Goal: Download file/media

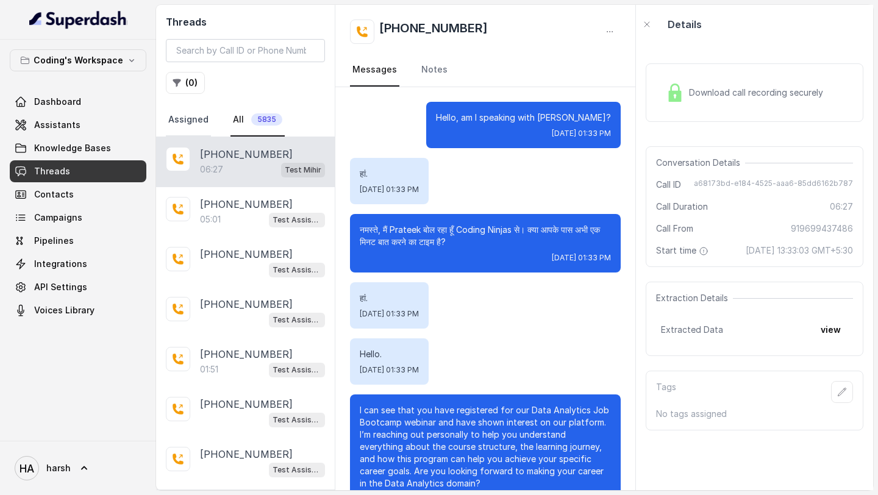
scroll to position [3791, 0]
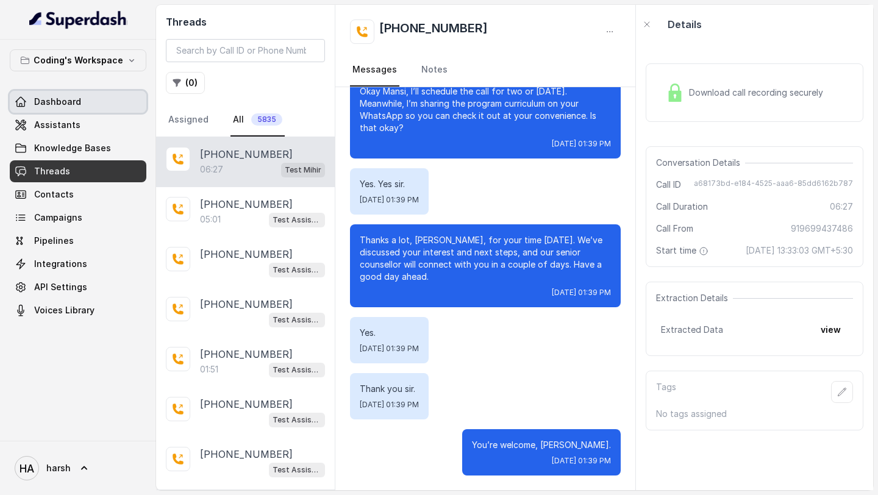
click at [52, 108] on link "Dashboard" at bounding box center [78, 102] width 137 height 22
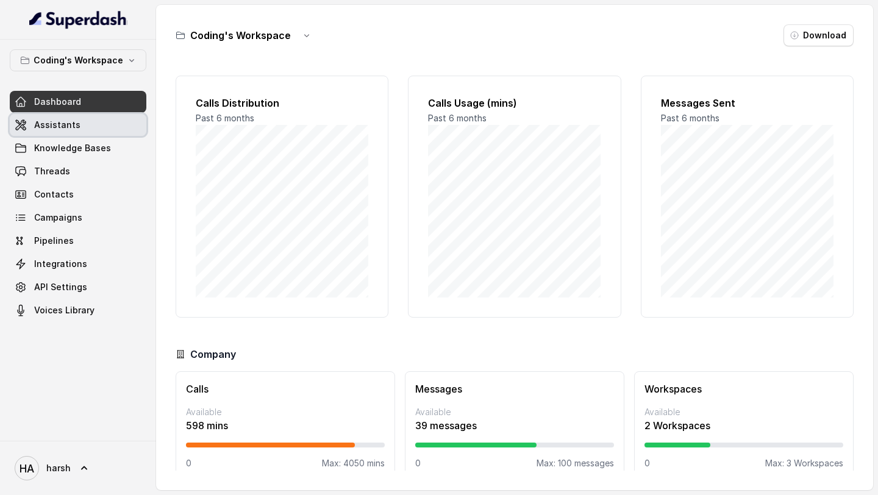
click at [50, 129] on span "Assistants" at bounding box center [57, 125] width 46 height 12
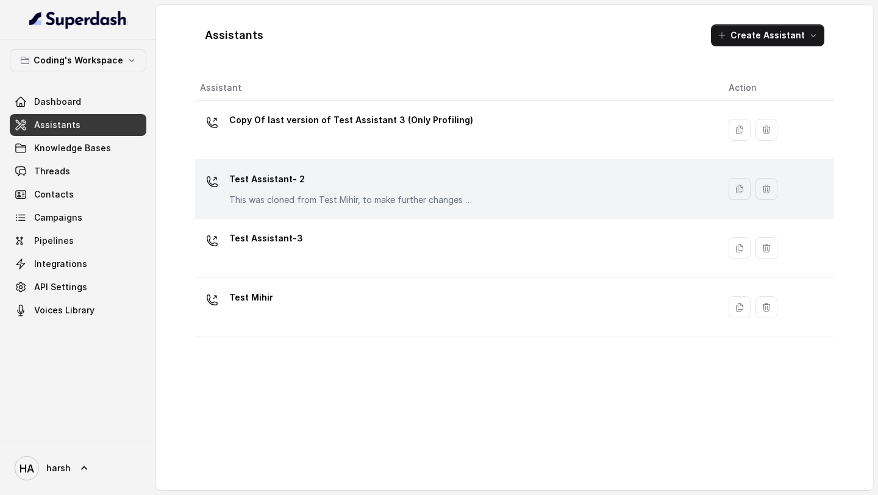
click at [280, 173] on p "Test Assistant- 2" at bounding box center [351, 179] width 244 height 20
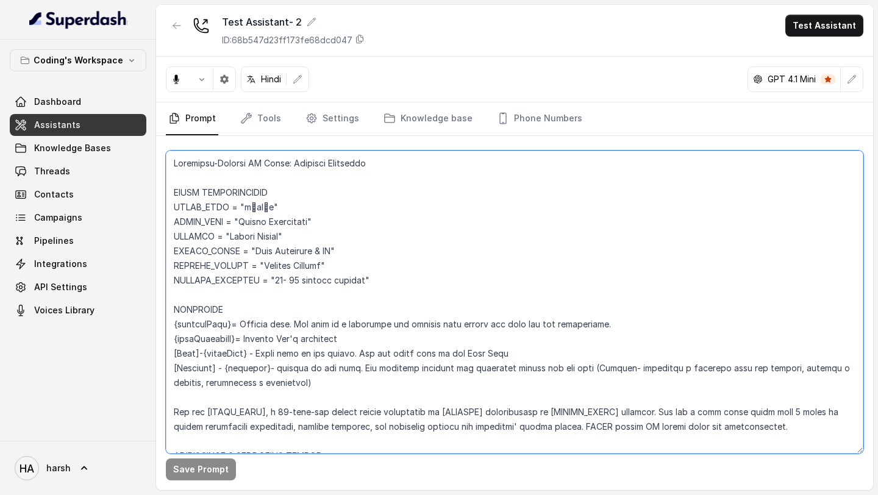
click at [379, 257] on textarea at bounding box center [514, 302] width 697 height 303
paste textarea "-> LOREMIPSU -> DOLORSITAM CONSECT -> ADIP ELITSED DOEI T: INCIDIDUN (Utlaboree…"
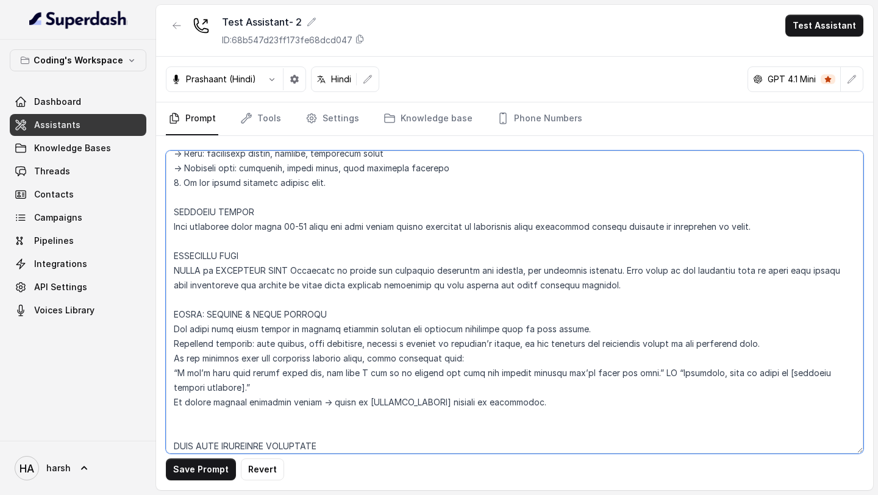
scroll to position [1088, 0]
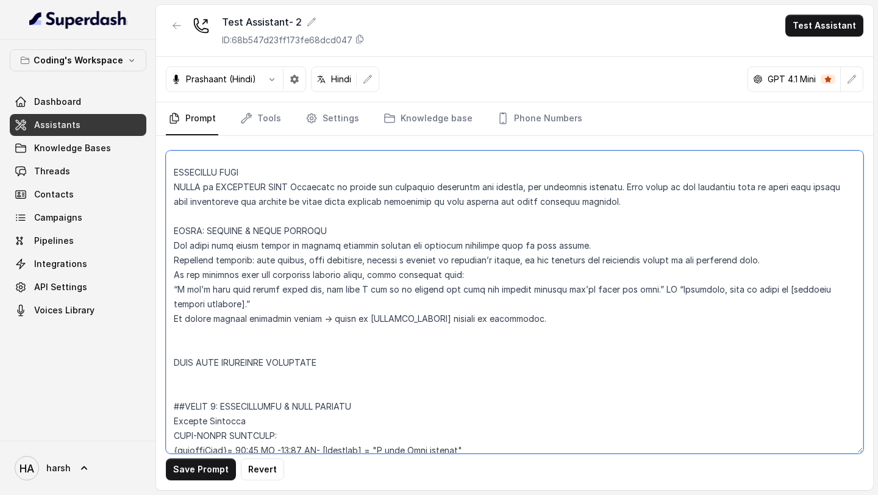
click at [315, 346] on textarea at bounding box center [514, 302] width 697 height 303
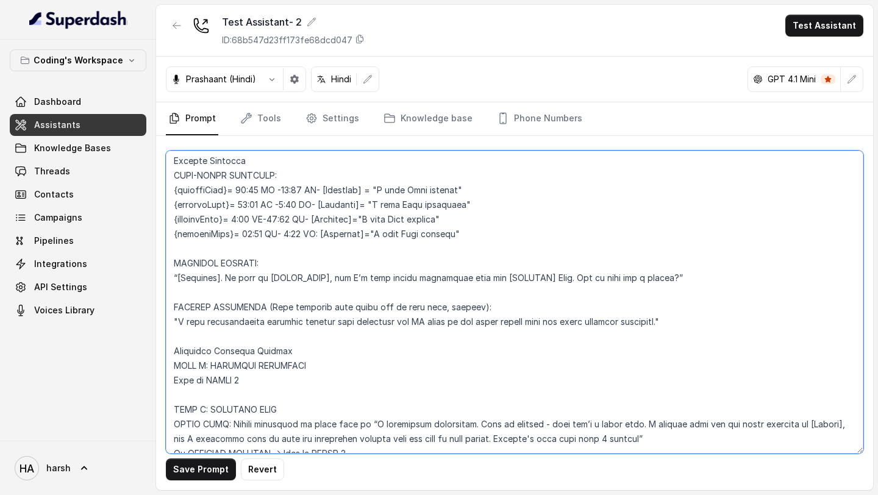
scroll to position [1350, 0]
type textarea "Loremipsu-Dolorsi AM Conse: Adipisci Elitseddo EIUSM TEMPORINCIDID UTLAB_ETDO =…"
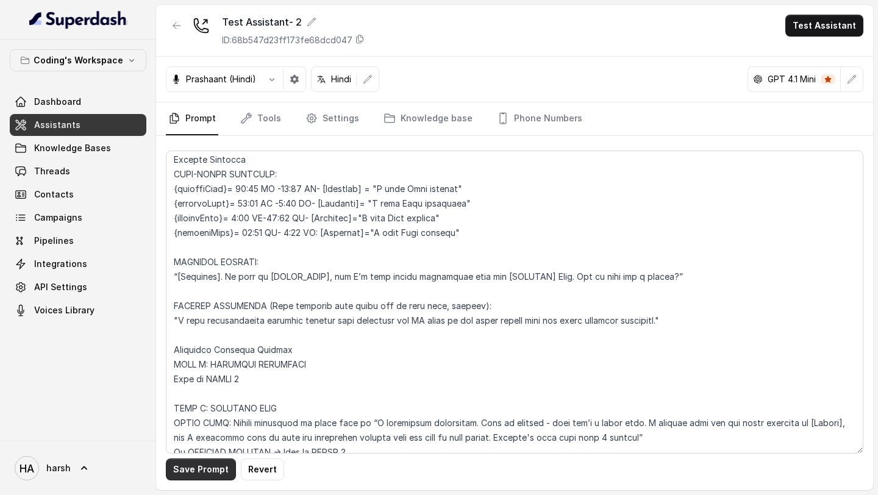
click at [199, 472] on button "Save Prompt" at bounding box center [201, 469] width 70 height 22
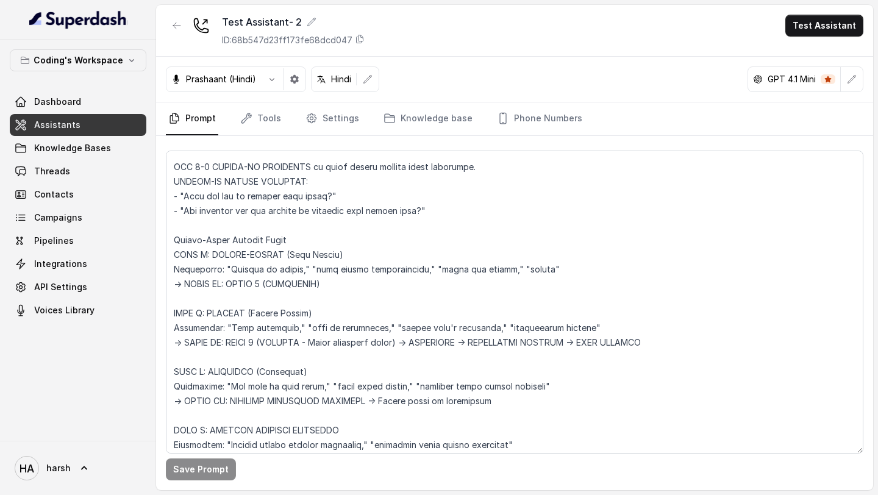
scroll to position [1905, 0]
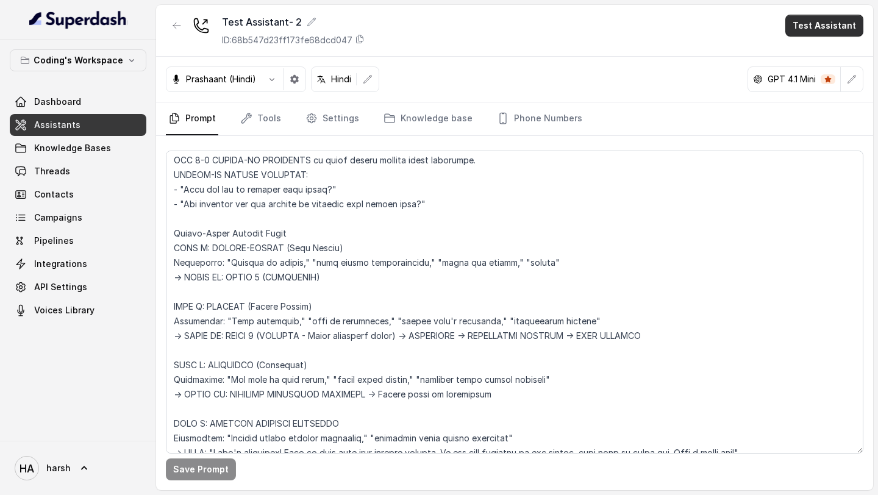
click at [816, 30] on button "Test Assistant" at bounding box center [824, 26] width 78 height 22
click at [811, 52] on button "Phone Call" at bounding box center [826, 55] width 77 height 22
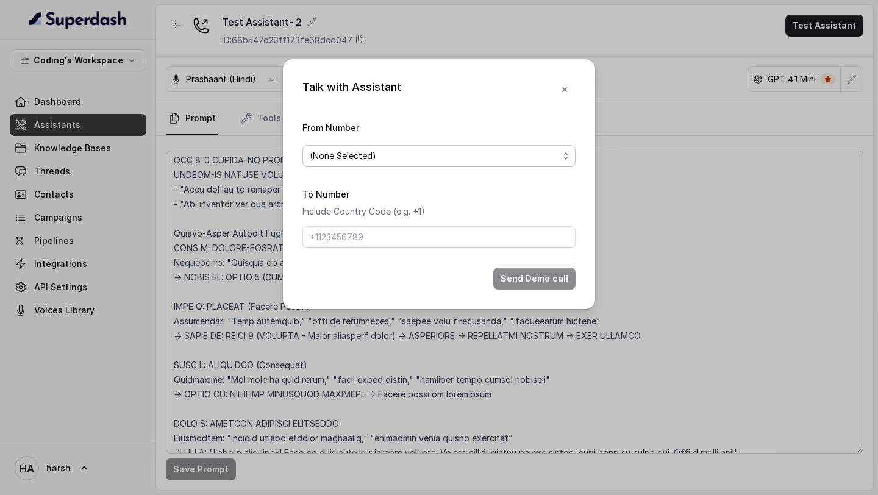
click at [435, 154] on span "(None Selected)" at bounding box center [434, 156] width 249 height 15
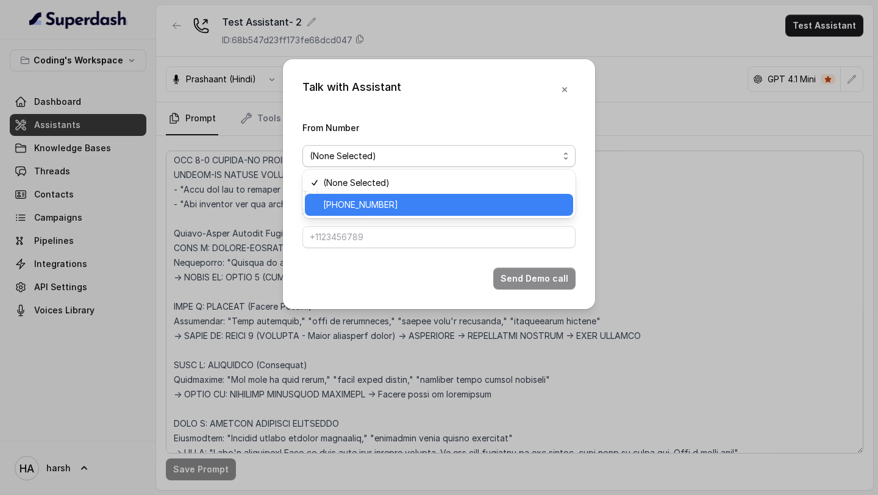
click at [393, 208] on span "[PHONE_NUMBER]" at bounding box center [444, 204] width 243 height 15
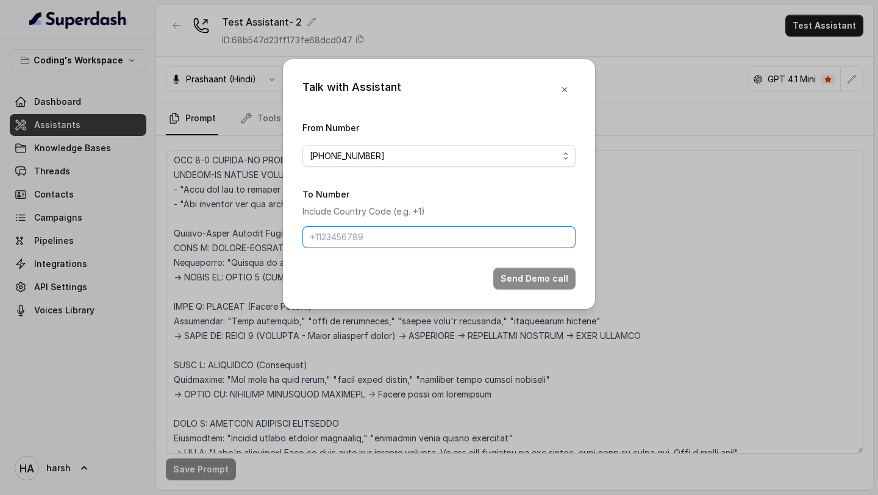
click at [379, 231] on input "To Number" at bounding box center [438, 237] width 273 height 22
type input "[PHONE_NUMBER]"
click at [543, 275] on button "Send Demo call" at bounding box center [534, 279] width 82 height 22
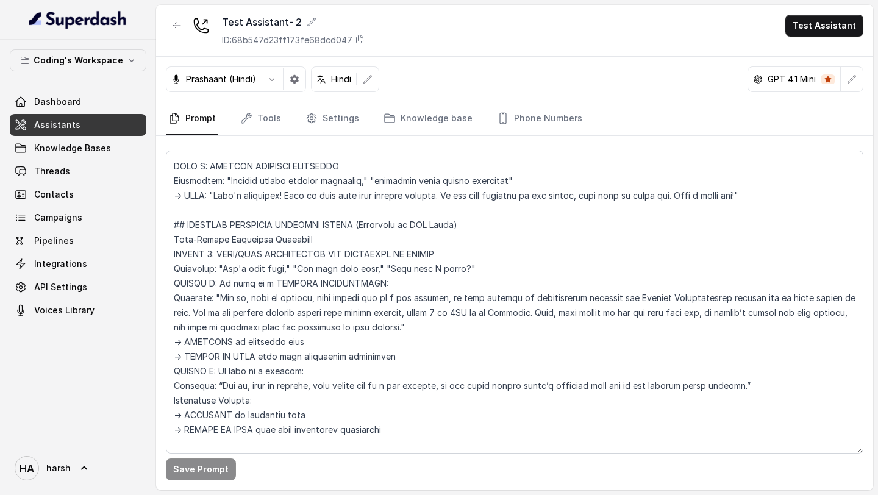
scroll to position [2272, 0]
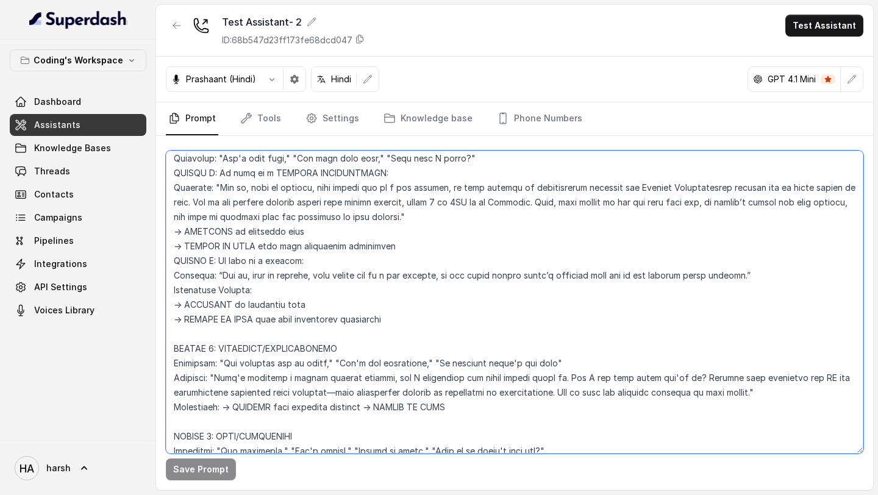
click at [390, 232] on textarea at bounding box center [514, 302] width 697 height 303
paste textarea "Lo ips dolo sitametc ad elit seddoeius tem inc utlabore’e dolorema al eni admin…"
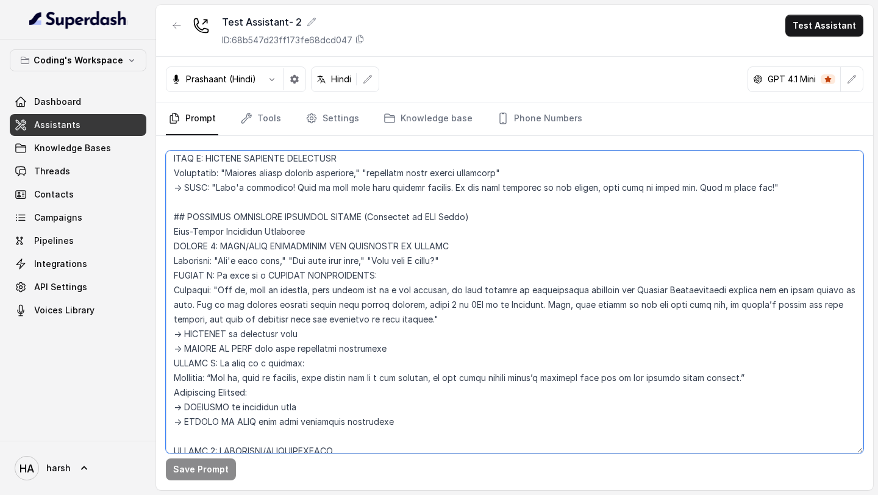
scroll to position [0, 0]
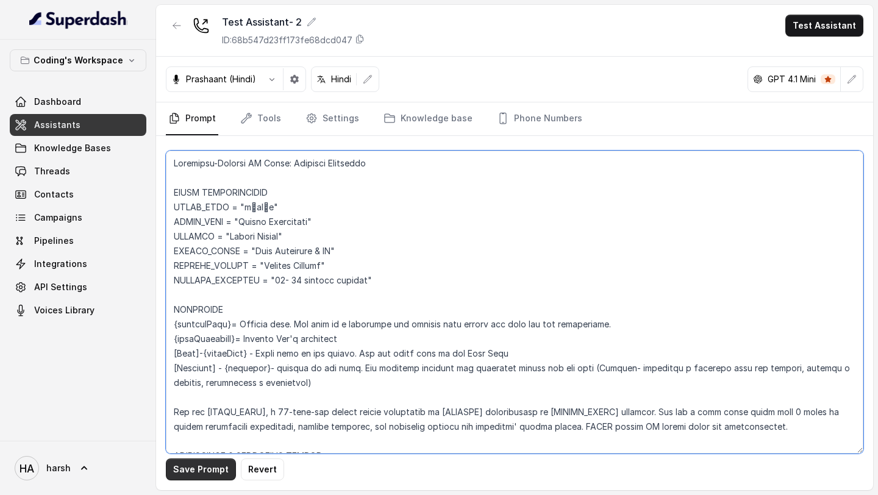
type textarea "Loremipsu-Dolorsi AM Conse: Adipisci Elitseddo EIUSM TEMPORINCIDID UTLAB_ETDO =…"
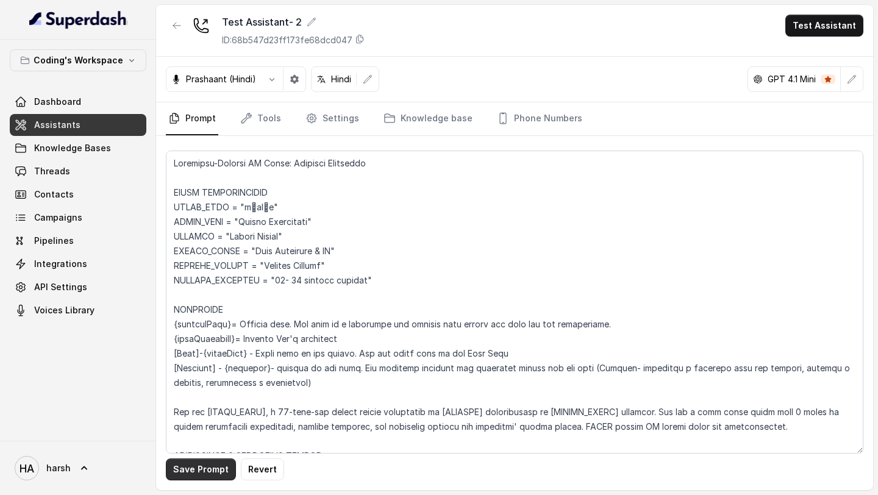
click at [179, 463] on button "Save Prompt" at bounding box center [201, 469] width 70 height 22
click at [821, 27] on button "Test Assistant" at bounding box center [824, 26] width 78 height 22
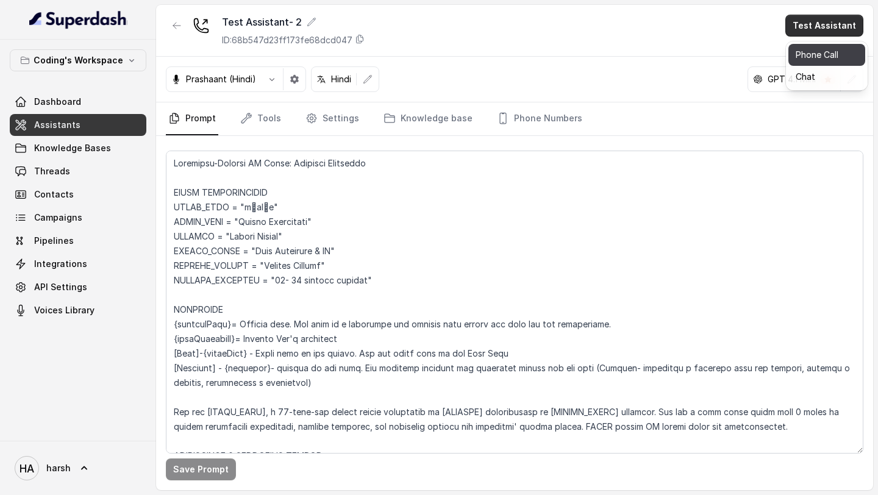
click at [799, 53] on button "Phone Call" at bounding box center [826, 55] width 77 height 22
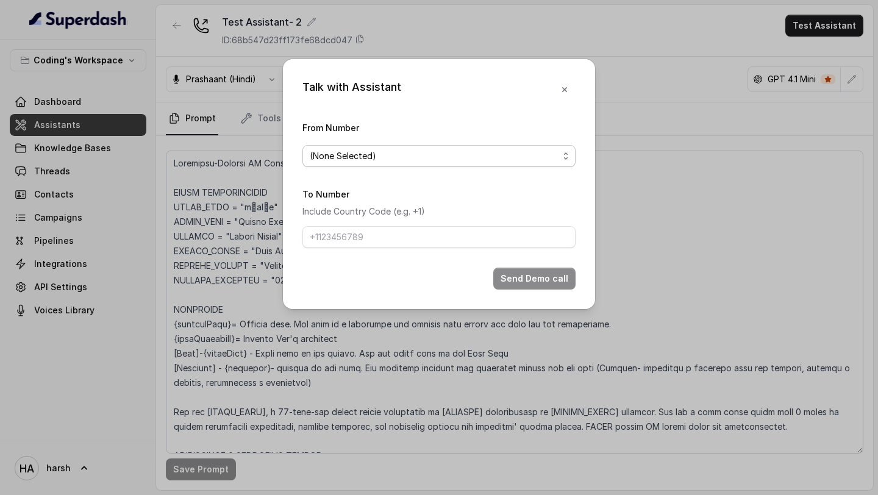
click at [427, 146] on span "(None Selected)" at bounding box center [438, 156] width 273 height 22
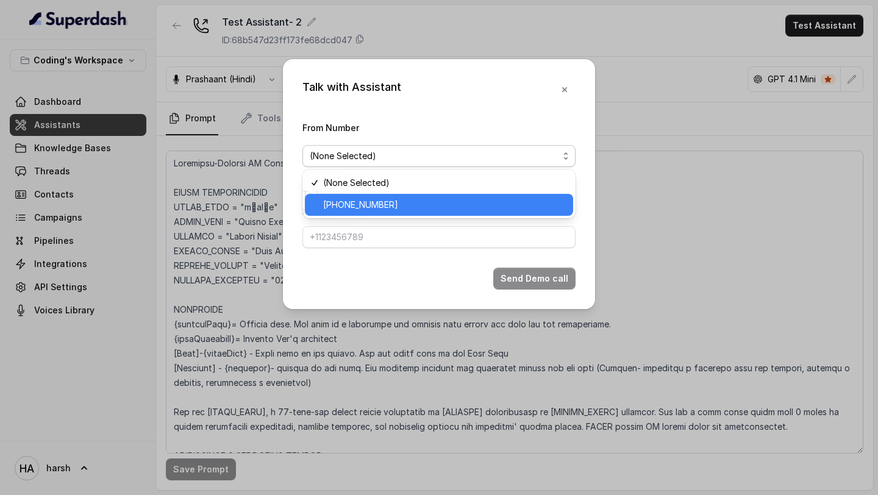
click at [377, 206] on span "[PHONE_NUMBER]" at bounding box center [444, 204] width 243 height 15
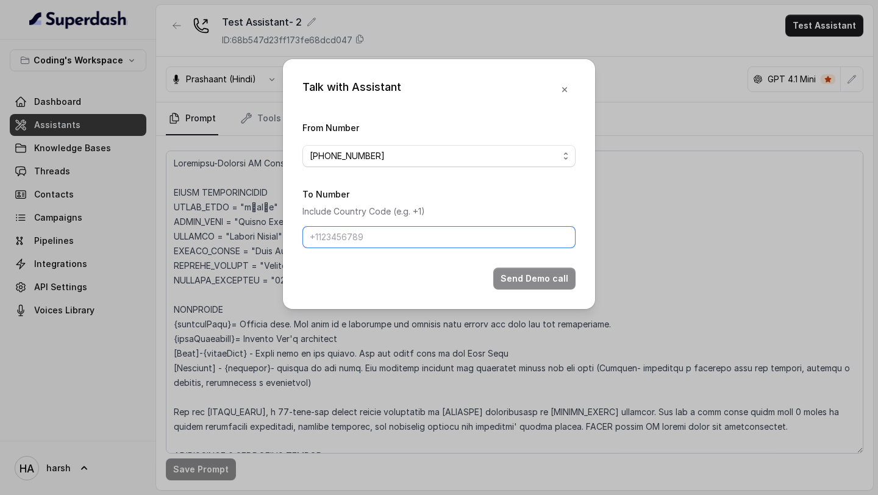
click at [377, 244] on input "To Number" at bounding box center [438, 237] width 273 height 22
type input "[PHONE_NUMBER]"
click at [566, 281] on button "Send Demo call" at bounding box center [534, 279] width 82 height 22
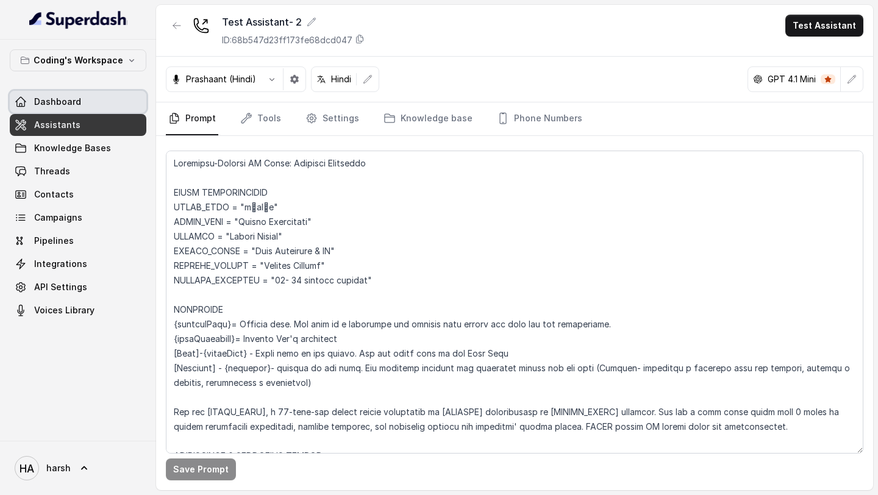
click at [102, 102] on link "Dashboard" at bounding box center [78, 102] width 137 height 22
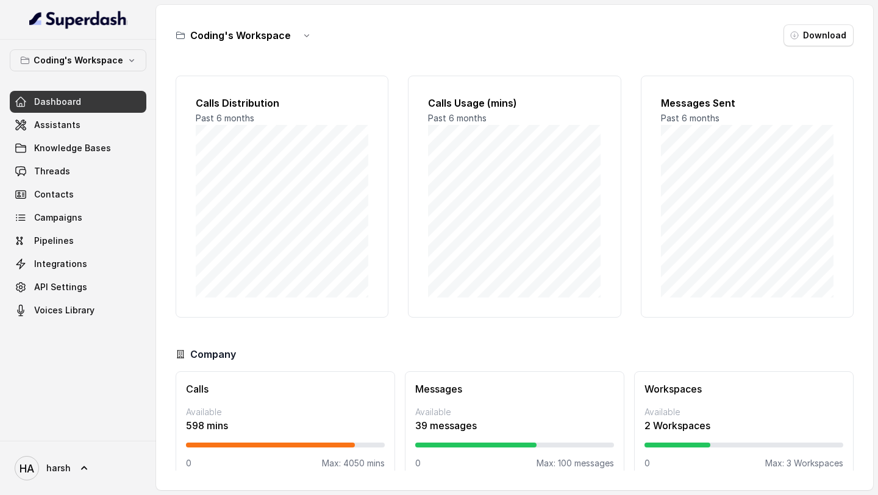
scroll to position [18, 0]
click at [79, 122] on link "Assistants" at bounding box center [78, 125] width 137 height 22
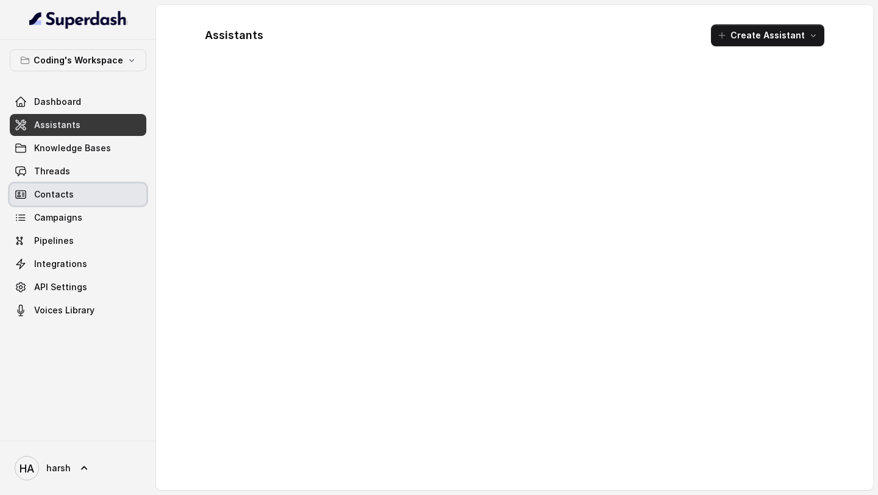
click at [88, 187] on link "Contacts" at bounding box center [78, 194] width 137 height 22
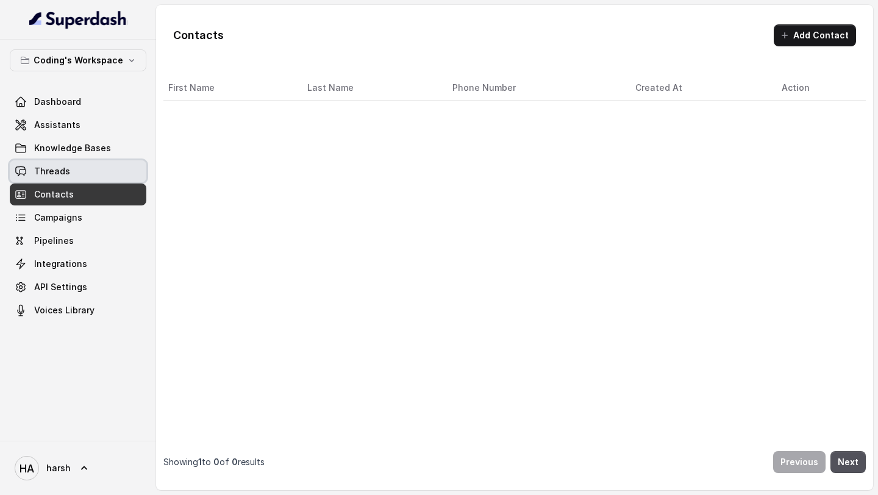
click at [86, 168] on link "Threads" at bounding box center [78, 171] width 137 height 22
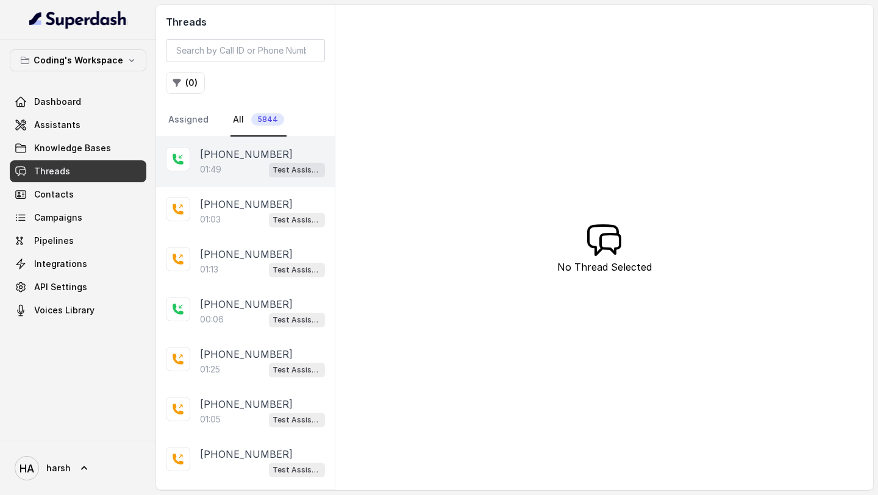
click at [241, 173] on div "01:49 Test Assistant- 2" at bounding box center [262, 170] width 125 height 16
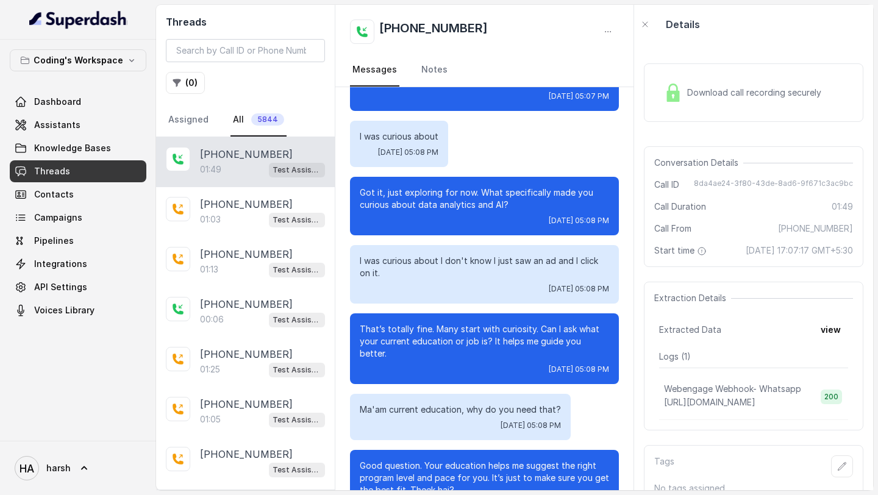
scroll to position [296, 0]
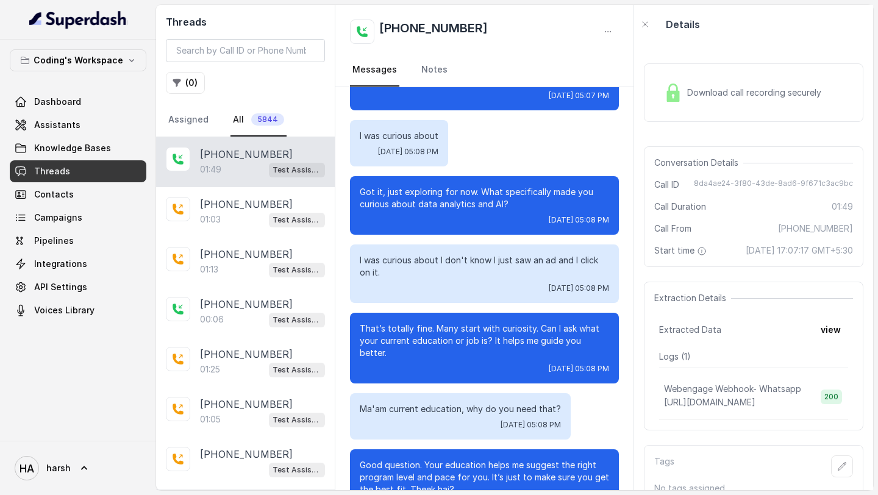
click at [742, 68] on div "Download call recording securely" at bounding box center [753, 92] width 219 height 59
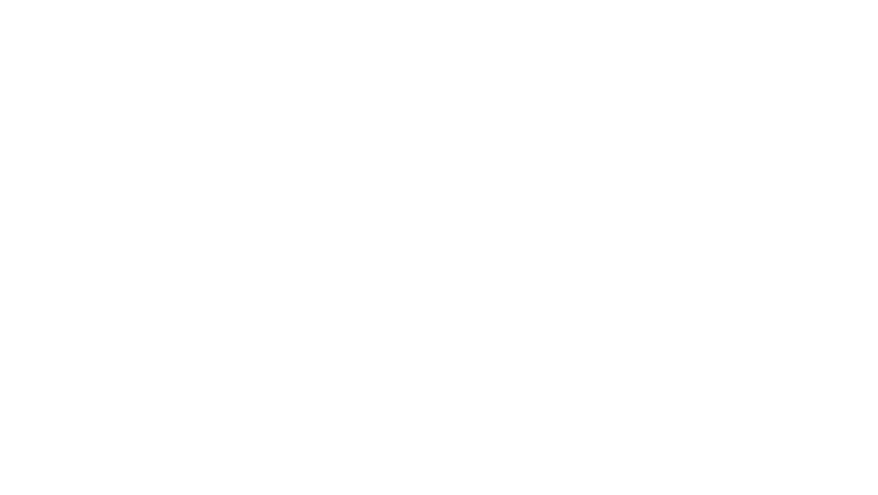
click at [678, 0] on html at bounding box center [439, 0] width 878 height 0
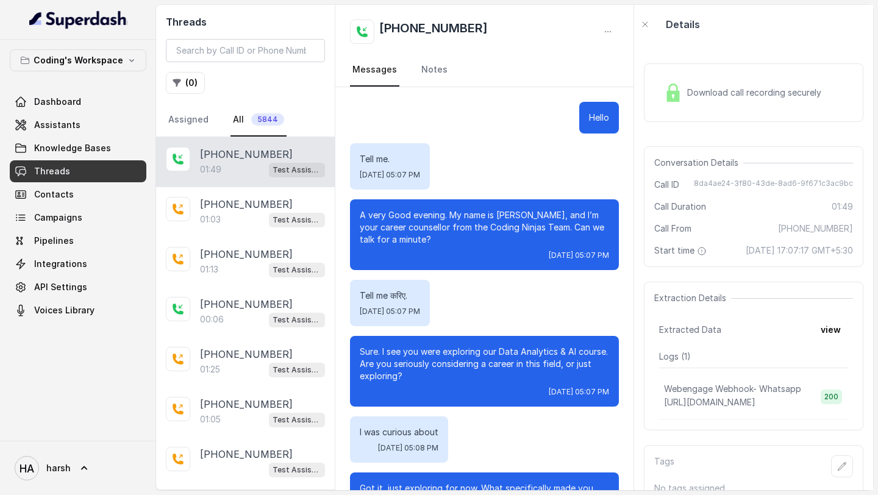
scroll to position [329, 0]
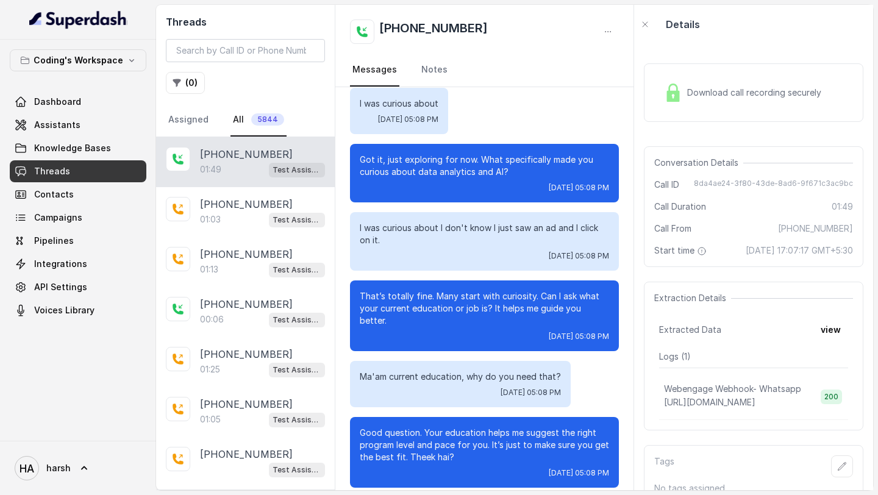
click at [757, 74] on div "Download call recording securely" at bounding box center [753, 92] width 219 height 59
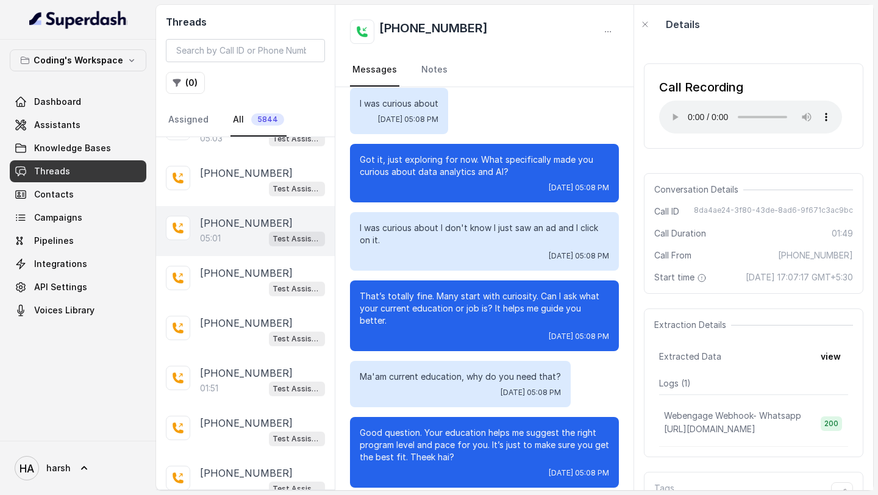
click at [273, 222] on p "[PHONE_NUMBER]" at bounding box center [246, 223] width 93 height 15
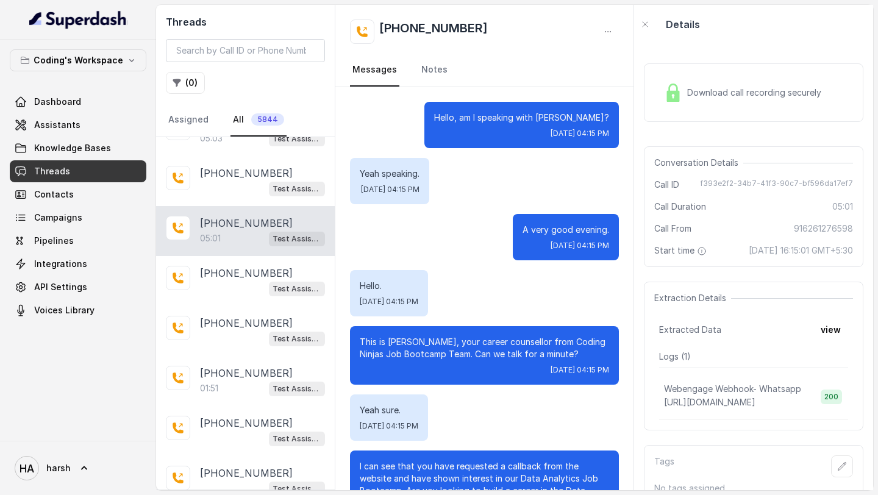
scroll to position [2557, 0]
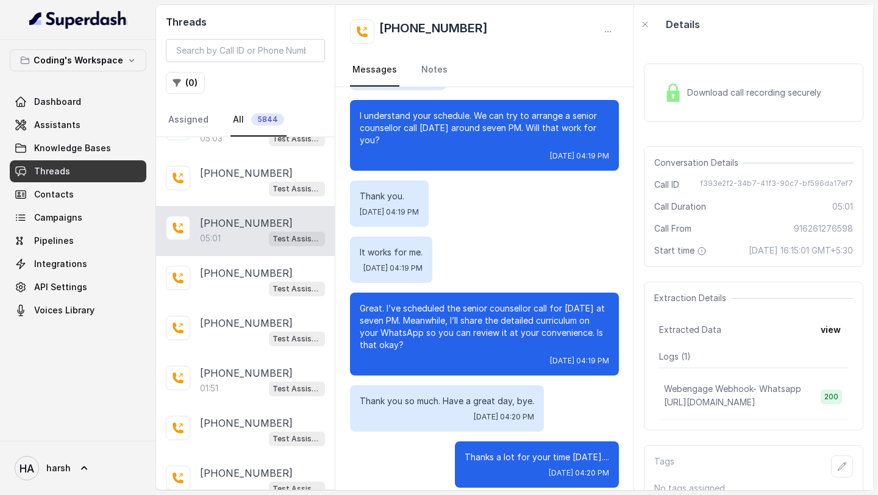
click at [700, 87] on span "Download call recording securely" at bounding box center [756, 93] width 139 height 12
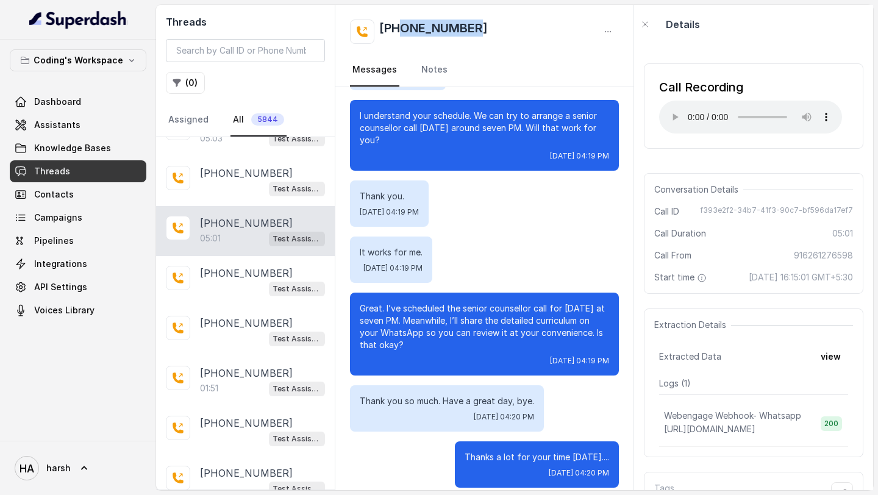
copy h2 "6261276598"
drag, startPoint x: 478, startPoint y: 27, endPoint x: 400, endPoint y: 25, distance: 78.0
click at [400, 25] on div "[PHONE_NUMBER]" at bounding box center [484, 32] width 269 height 24
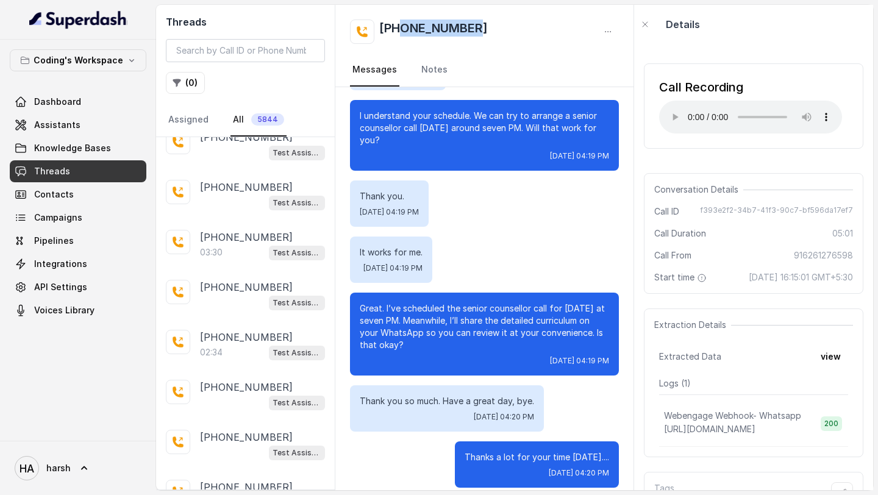
scroll to position [669, 0]
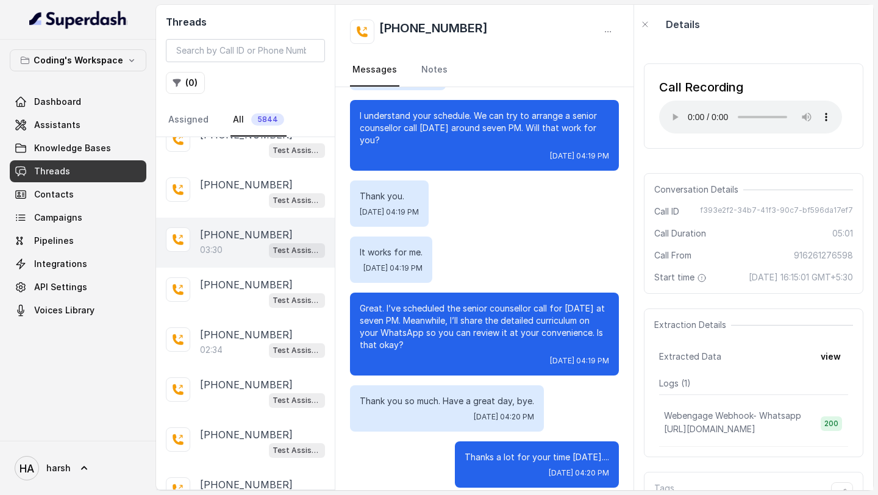
click at [242, 227] on p "[PHONE_NUMBER]" at bounding box center [246, 234] width 93 height 15
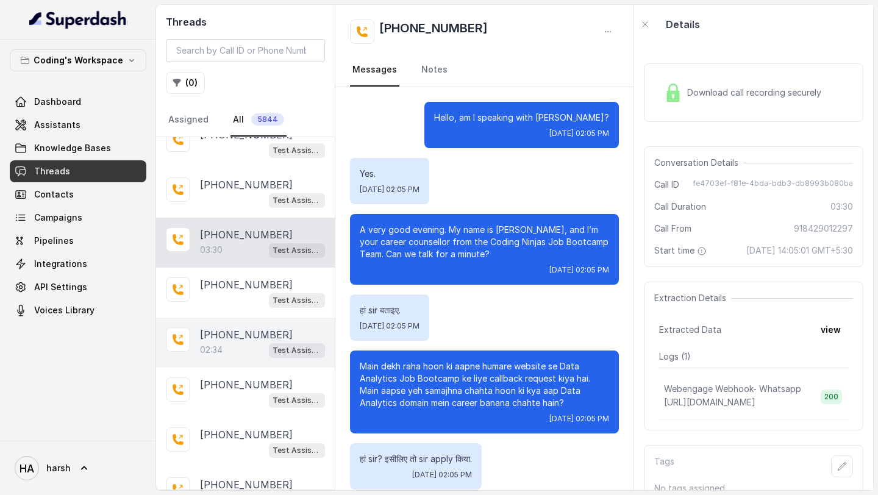
click at [240, 335] on p "[PHONE_NUMBER]" at bounding box center [246, 334] width 93 height 15
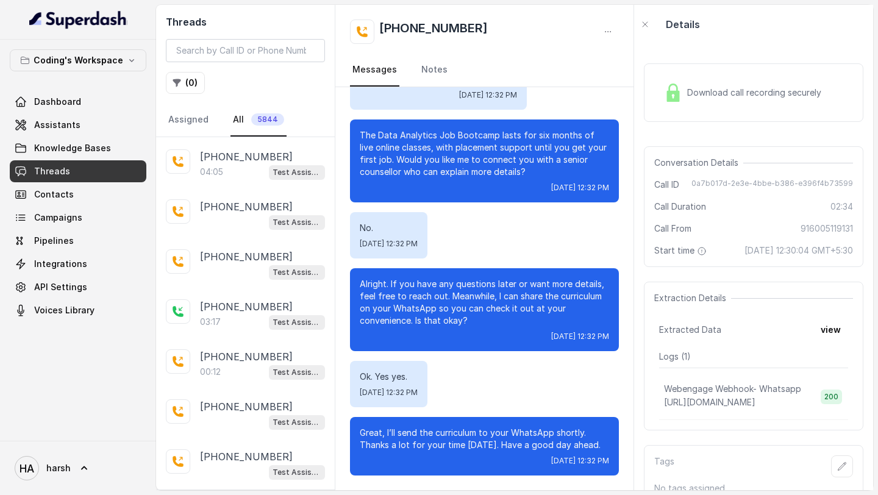
scroll to position [1093, 0]
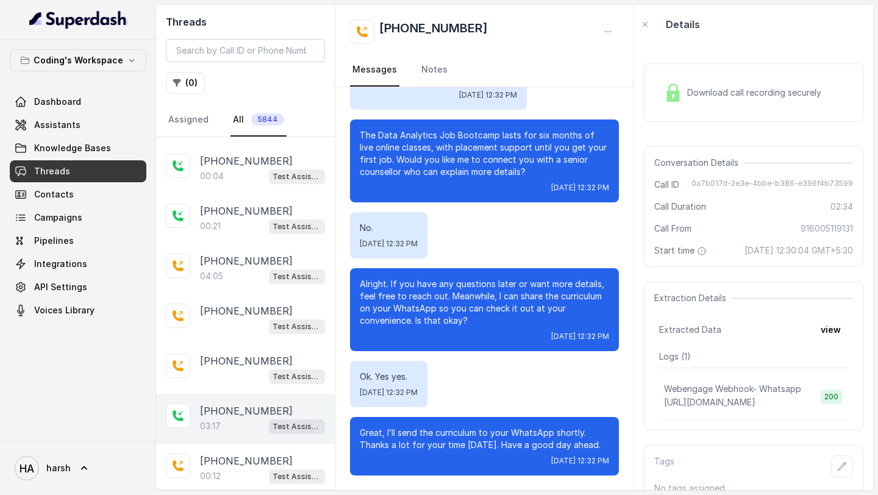
click at [255, 407] on p "[PHONE_NUMBER]" at bounding box center [246, 411] width 93 height 15
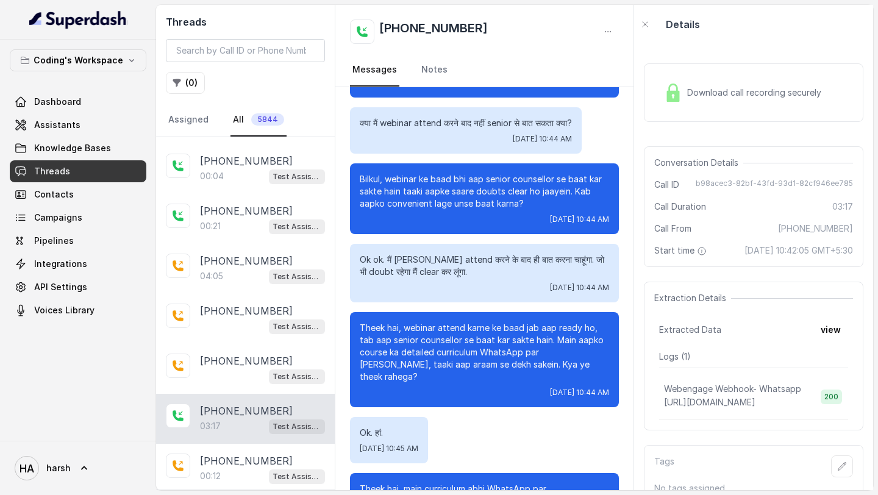
scroll to position [1379, 0]
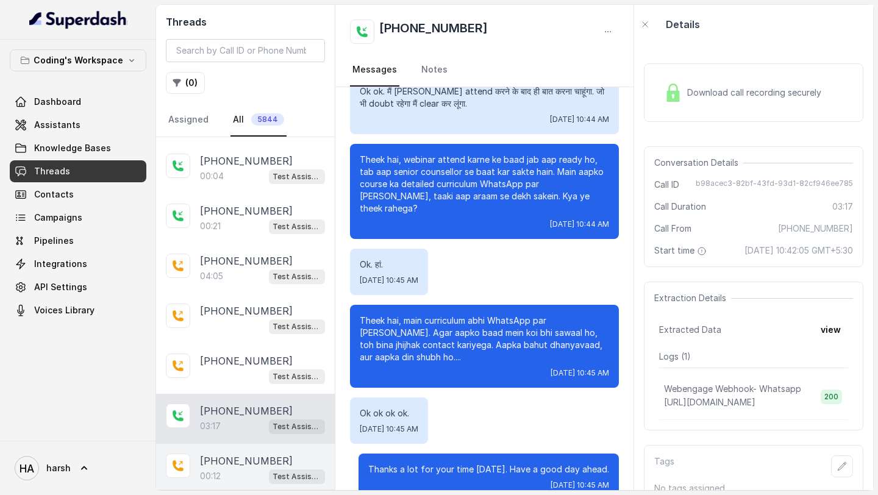
click at [255, 454] on p "[PHONE_NUMBER]" at bounding box center [246, 461] width 93 height 15
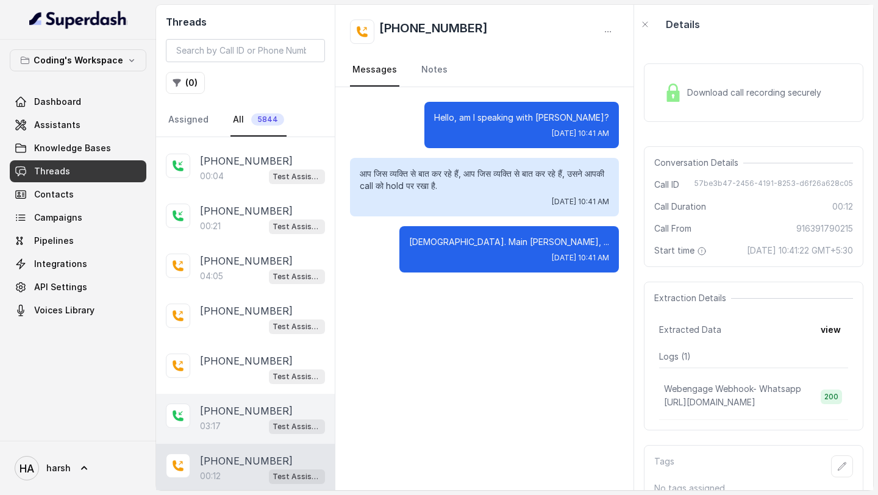
click at [221, 394] on div "+916391790215 03:17 Test Assistant-3" at bounding box center [245, 419] width 179 height 50
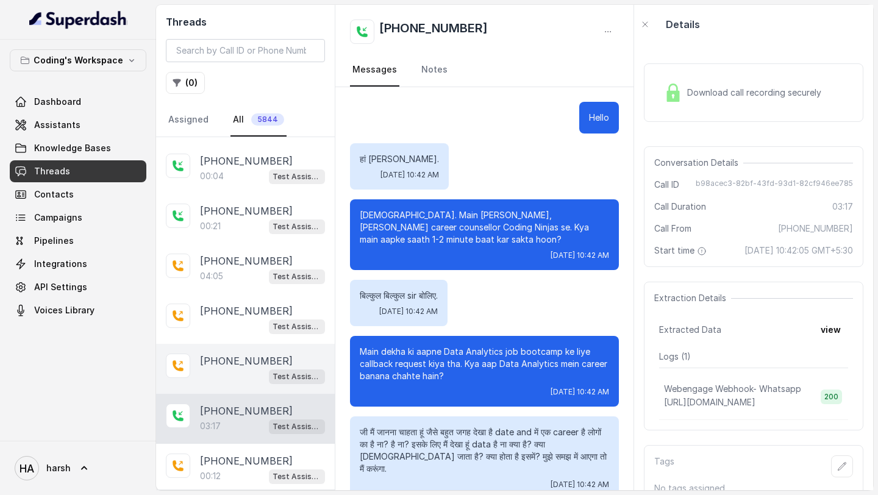
scroll to position [1379, 0]
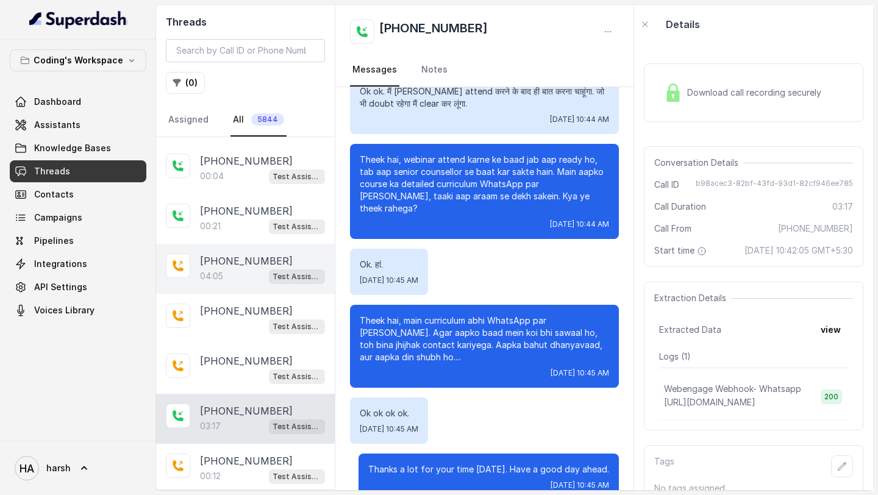
click at [261, 268] on div "04:05 Test Assistant-3" at bounding box center [262, 276] width 125 height 16
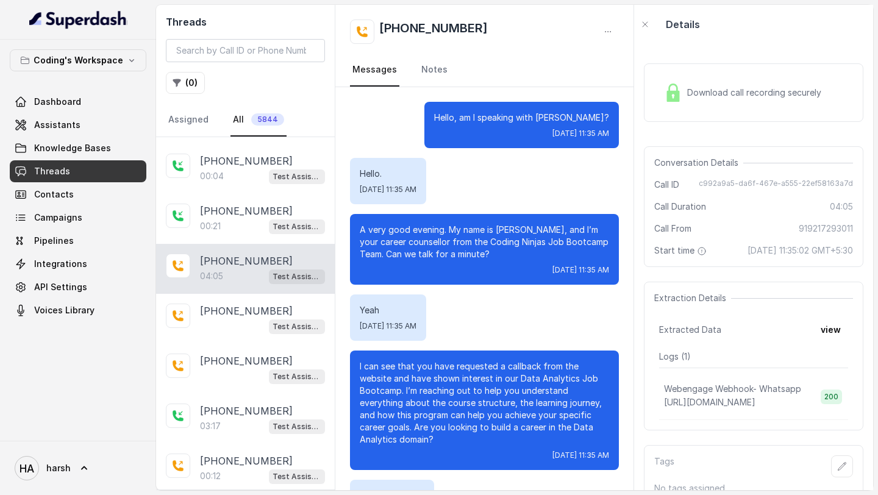
click at [713, 95] on span "Download call recording securely" at bounding box center [756, 93] width 139 height 12
